Goal: Task Accomplishment & Management: Manage account settings

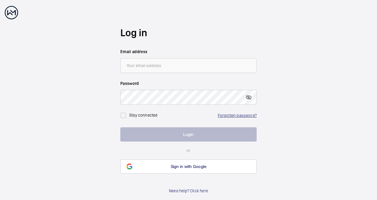
click at [246, 115] on link "Forgotten password?" at bounding box center [237, 115] width 39 height 5
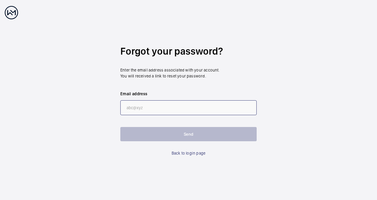
click at [167, 108] on input "email" at bounding box center [188, 107] width 136 height 15
type input "john.spreadbury@cbre.com"
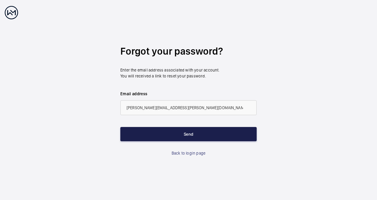
click at [170, 133] on button "Send" at bounding box center [188, 134] width 136 height 14
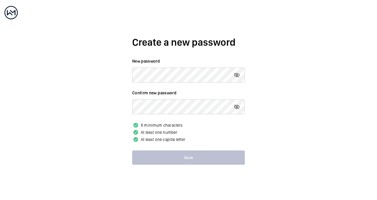
click at [216, 124] on p "8 minimum characters" at bounding box center [188, 125] width 113 height 7
click at [115, 104] on div "Create a new password New password Confirm new password Passwords are not the s…" at bounding box center [188, 100] width 377 height 200
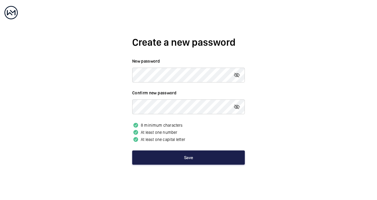
click at [178, 157] on button "Save" at bounding box center [188, 157] width 113 height 14
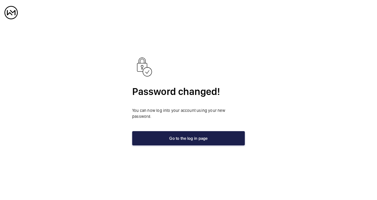
click at [185, 135] on button "Go to the log in page" at bounding box center [188, 138] width 113 height 14
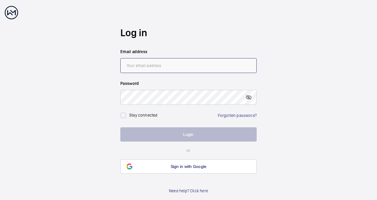
click at [154, 65] on input "email" at bounding box center [188, 65] width 136 height 15
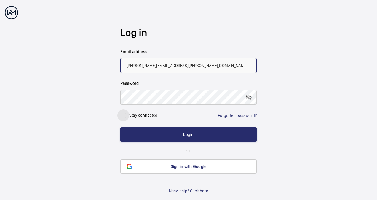
type input "john.spreadbury@cbre.com"
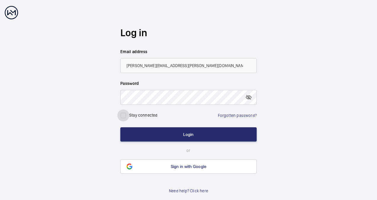
click at [124, 116] on input "checkbox" at bounding box center [123, 115] width 12 height 12
checkbox input "true"
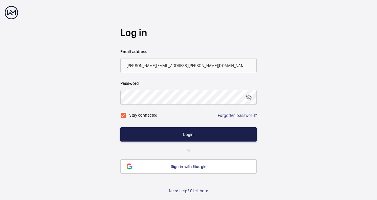
click at [145, 129] on button "Login" at bounding box center [188, 134] width 136 height 14
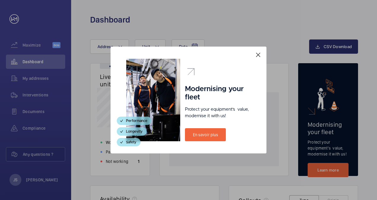
click at [257, 56] on mat-icon at bounding box center [258, 54] width 7 height 7
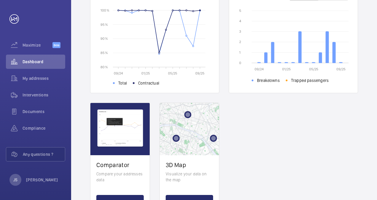
scroll to position [175, 0]
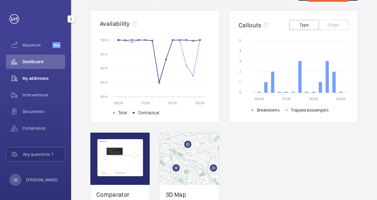
click at [35, 78] on span "My addresses" at bounding box center [44, 78] width 43 height 6
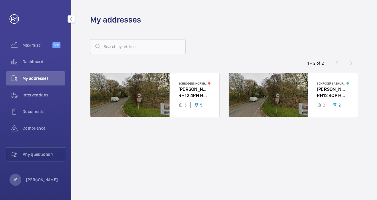
click at [21, 80] on wm-front-icon-button at bounding box center [14, 78] width 17 height 14
click at [36, 97] on span "Interventions" at bounding box center [44, 95] width 43 height 6
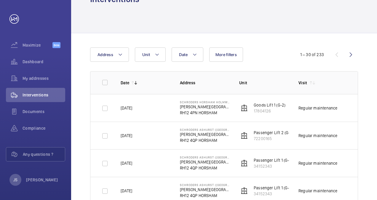
scroll to position [30, 0]
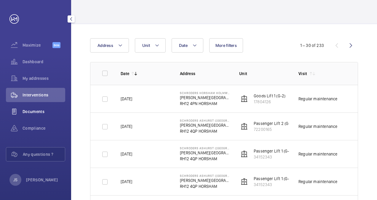
click at [33, 113] on span "Documents" at bounding box center [44, 111] width 43 height 6
